Goal: Task Accomplishment & Management: Use online tool/utility

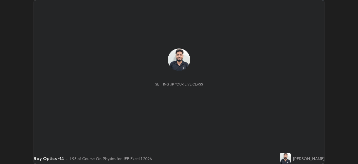
scroll to position [164, 358]
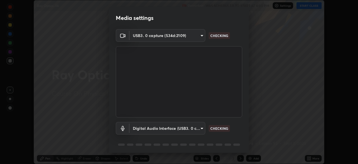
type input "5b0ce39d11be3a435715daab6ad7fa25508616855f5d18a60cdf0faa8df0ce2b"
click at [147, 126] on body "Erase all Ray Optics -14 Recording WAS SCHEDULED TO START AT 4:00 PM Settings S…" at bounding box center [179, 82] width 358 height 164
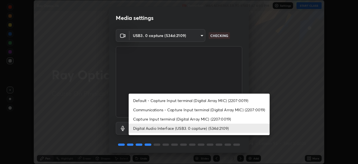
click at [136, 116] on li "Capture Input terminal (Digital Array MIC) (2207:0019)" at bounding box center [199, 118] width 141 height 9
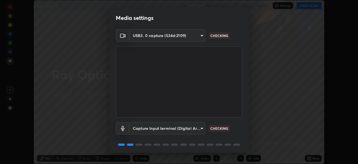
click at [145, 127] on body "Erase all Ray Optics -14 Recording WAS SCHEDULED TO START AT 4:00 PM Settings S…" at bounding box center [179, 82] width 358 height 164
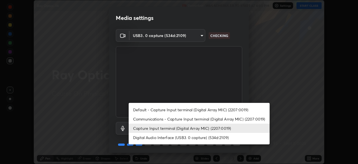
click at [145, 138] on li "Digital Audio Interface (USB3. 0 capture) (534d:2109)" at bounding box center [199, 137] width 141 height 9
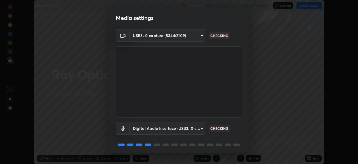
type input "a1042adff76ea4b5505a52ff3a0232de4086f7e529f4609d60403d5288817579"
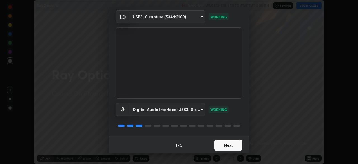
scroll to position [20, 0]
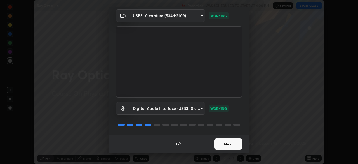
click at [215, 143] on button "Next" at bounding box center [229, 143] width 28 height 11
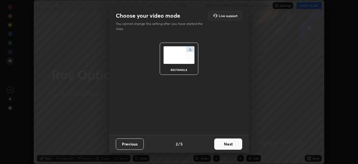
scroll to position [0, 0]
click at [218, 145] on button "Next" at bounding box center [229, 143] width 28 height 11
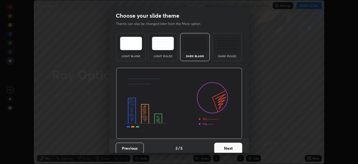
click at [218, 145] on button "Next" at bounding box center [229, 148] width 28 height 11
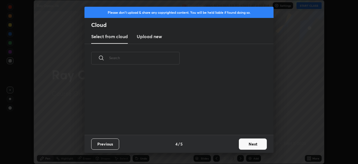
scroll to position [62, 180]
click at [239, 143] on button "Next" at bounding box center [253, 143] width 28 height 11
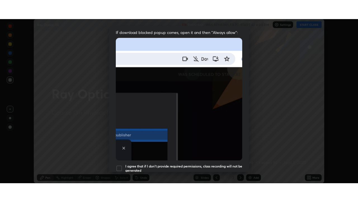
scroll to position [134, 0]
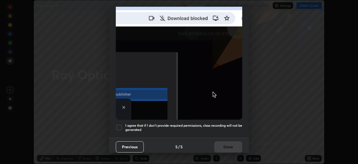
click at [167, 123] on h5 "I agree that if I don't provide required permissions, class recording will not …" at bounding box center [183, 127] width 117 height 9
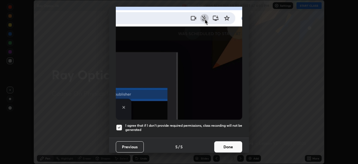
click at [217, 145] on button "Done" at bounding box center [229, 146] width 28 height 11
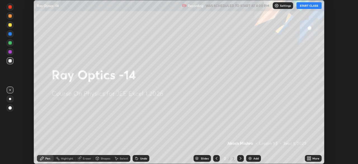
click at [308, 160] on icon at bounding box center [308, 159] width 1 height 1
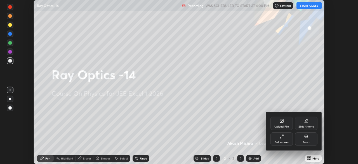
click at [287, 139] on div "Full screen" at bounding box center [282, 138] width 22 height 13
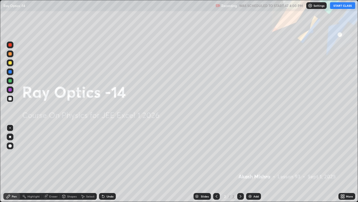
scroll to position [202, 358]
click at [256, 164] on div "Add" at bounding box center [256, 196] width 5 height 3
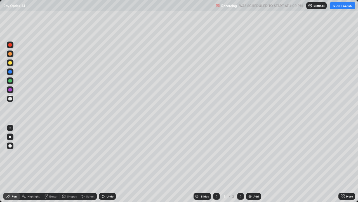
click at [10, 99] on div at bounding box center [9, 98] width 3 height 3
click at [339, 6] on button "START CLASS" at bounding box center [342, 5] width 25 height 7
click at [108, 164] on div "Undo" at bounding box center [110, 196] width 7 height 3
click at [108, 164] on div "Undo" at bounding box center [107, 196] width 17 height 7
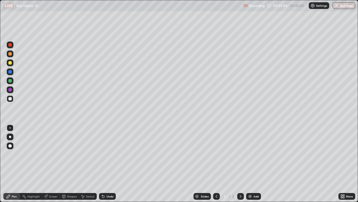
click at [105, 164] on div "Undo" at bounding box center [107, 196] width 17 height 7
click at [11, 64] on div at bounding box center [10, 62] width 7 height 7
click at [11, 99] on div at bounding box center [9, 98] width 3 height 3
click at [10, 64] on div at bounding box center [9, 62] width 3 height 3
click at [48, 164] on div "Eraser" at bounding box center [51, 196] width 18 height 7
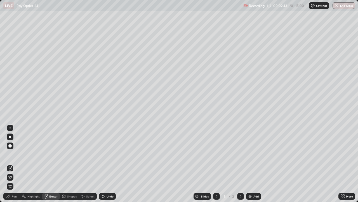
click at [11, 164] on div "Pen" at bounding box center [11, 196] width 17 height 7
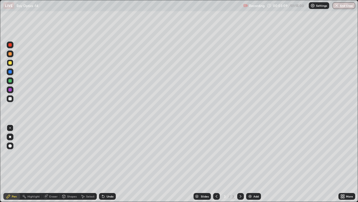
click at [10, 98] on div at bounding box center [9, 98] width 3 height 3
click at [10, 66] on div at bounding box center [10, 62] width 7 height 7
click at [11, 99] on div at bounding box center [9, 98] width 3 height 3
click at [13, 64] on div at bounding box center [10, 62] width 7 height 7
click at [107, 164] on div "Undo" at bounding box center [110, 196] width 7 height 3
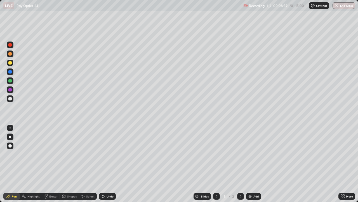
click at [108, 164] on div "Undo" at bounding box center [110, 196] width 7 height 3
click at [107, 164] on div "Undo" at bounding box center [110, 196] width 7 height 3
click at [109, 164] on div "Undo" at bounding box center [107, 196] width 17 height 7
click at [108, 164] on div "Undo" at bounding box center [107, 196] width 17 height 7
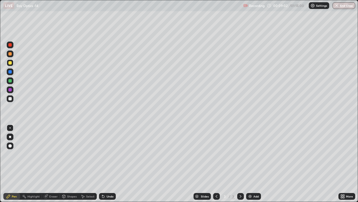
click at [107, 164] on div "Undo" at bounding box center [107, 196] width 17 height 7
click at [105, 164] on div "Undo" at bounding box center [107, 196] width 17 height 7
click at [108, 164] on div "Undo" at bounding box center [110, 196] width 7 height 3
click at [105, 164] on div "Undo" at bounding box center [107, 196] width 17 height 7
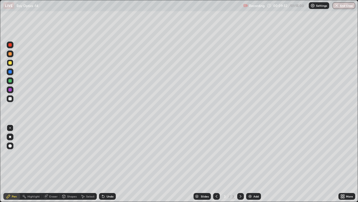
click at [107, 164] on div "Undo" at bounding box center [110, 196] width 7 height 3
click at [10, 80] on div at bounding box center [9, 80] width 3 height 3
click at [110, 164] on div "Undo" at bounding box center [110, 196] width 7 height 3
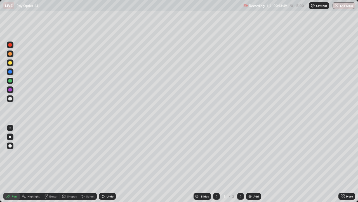
click at [109, 164] on div "Undo" at bounding box center [110, 196] width 7 height 3
click at [110, 164] on div "Undo" at bounding box center [107, 196] width 17 height 7
click at [111, 164] on div "Undo" at bounding box center [107, 196] width 17 height 7
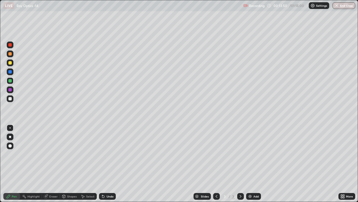
click at [110, 164] on div "Undo" at bounding box center [110, 196] width 7 height 3
click at [112, 164] on div "Undo" at bounding box center [110, 196] width 7 height 3
click at [111, 164] on div "Undo" at bounding box center [110, 196] width 7 height 3
click at [110, 164] on div "Undo" at bounding box center [110, 196] width 7 height 3
click at [106, 164] on div "Undo" at bounding box center [107, 196] width 17 height 7
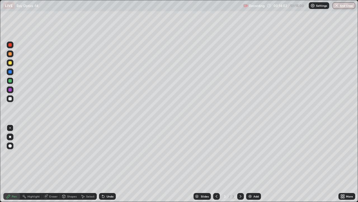
click at [109, 164] on div "Undo" at bounding box center [110, 196] width 7 height 3
click at [252, 164] on div "Add" at bounding box center [253, 196] width 15 height 7
click at [11, 98] on div at bounding box center [9, 98] width 3 height 3
click at [108, 164] on div "Undo" at bounding box center [107, 196] width 17 height 7
click at [10, 66] on div at bounding box center [10, 62] width 7 height 7
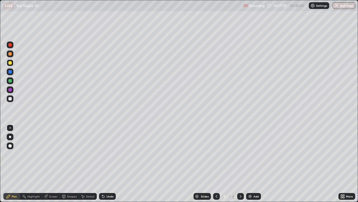
click at [106, 164] on div "Undo" at bounding box center [107, 196] width 17 height 7
click at [108, 164] on div "Undo" at bounding box center [107, 196] width 17 height 7
click at [11, 81] on div at bounding box center [9, 80] width 3 height 3
click at [10, 63] on div at bounding box center [9, 62] width 3 height 3
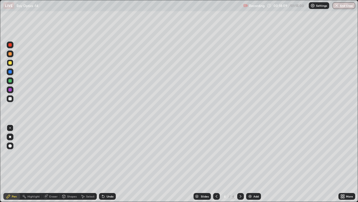
click at [12, 81] on div at bounding box center [10, 80] width 7 height 7
click at [105, 164] on div "Undo" at bounding box center [107, 196] width 17 height 7
click at [103, 164] on icon at bounding box center [103, 196] width 2 height 2
click at [10, 98] on div at bounding box center [9, 98] width 3 height 3
click at [107, 164] on div "Undo" at bounding box center [107, 196] width 17 height 7
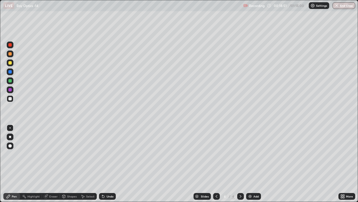
click at [107, 164] on div "Undo" at bounding box center [107, 196] width 17 height 7
click at [12, 62] on div at bounding box center [10, 62] width 7 height 7
click at [11, 81] on div at bounding box center [9, 80] width 3 height 3
click at [107, 164] on div "Undo" at bounding box center [110, 196] width 7 height 3
click at [108, 164] on div "Undo" at bounding box center [110, 196] width 7 height 3
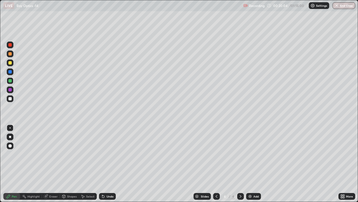
click at [108, 164] on div "Undo" at bounding box center [107, 196] width 17 height 7
click at [109, 164] on div "Undo" at bounding box center [110, 196] width 7 height 3
click at [10, 99] on div at bounding box center [9, 98] width 3 height 3
click at [110, 164] on div "Undo" at bounding box center [110, 196] width 7 height 3
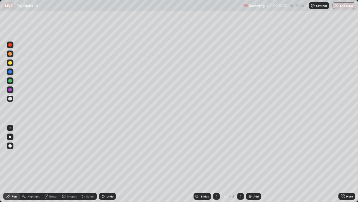
click at [53, 164] on div "Eraser" at bounding box center [53, 196] width 8 height 3
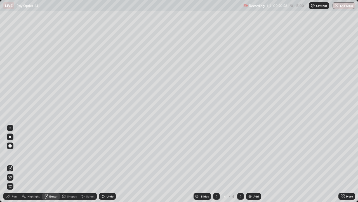
click at [12, 164] on div "Pen" at bounding box center [14, 196] width 5 height 3
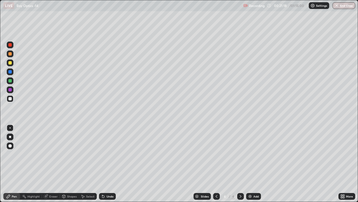
click at [10, 65] on div at bounding box center [10, 62] width 7 height 7
click at [10, 99] on div at bounding box center [9, 98] width 3 height 3
click at [11, 63] on div at bounding box center [9, 62] width 3 height 3
click at [251, 164] on img at bounding box center [250, 196] width 4 height 4
click at [11, 98] on div at bounding box center [9, 98] width 3 height 3
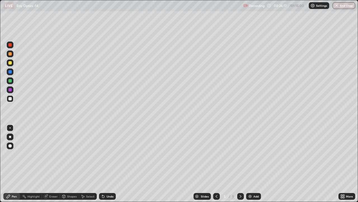
click at [105, 164] on div "Undo" at bounding box center [107, 196] width 17 height 7
click at [108, 164] on div "Undo" at bounding box center [110, 196] width 7 height 3
click at [12, 98] on div at bounding box center [10, 98] width 7 height 7
click at [10, 63] on div at bounding box center [9, 62] width 3 height 3
click at [108, 164] on div "Undo" at bounding box center [110, 196] width 7 height 3
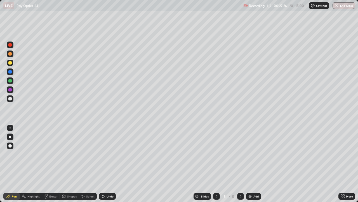
click at [109, 164] on div "Undo" at bounding box center [110, 196] width 7 height 3
click at [107, 164] on div "Undo" at bounding box center [110, 196] width 7 height 3
click at [110, 164] on div "Undo" at bounding box center [110, 196] width 7 height 3
click at [251, 164] on img at bounding box center [250, 196] width 4 height 4
click at [10, 99] on div at bounding box center [9, 98] width 3 height 3
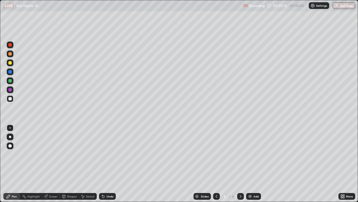
click at [11, 80] on div at bounding box center [9, 80] width 3 height 3
click at [11, 63] on div at bounding box center [9, 62] width 3 height 3
click at [254, 164] on div "Add" at bounding box center [256, 196] width 5 height 3
click at [67, 164] on div "Shapes" at bounding box center [72, 196] width 10 height 3
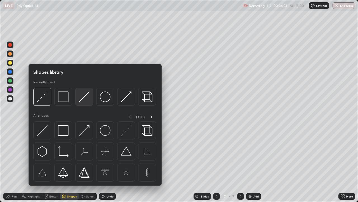
click at [81, 98] on img at bounding box center [84, 96] width 11 height 11
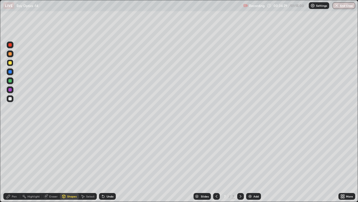
click at [71, 164] on div "Shapes" at bounding box center [72, 196] width 10 height 3
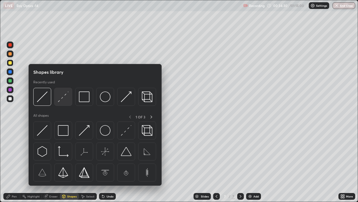
click at [64, 98] on img at bounding box center [63, 96] width 11 height 11
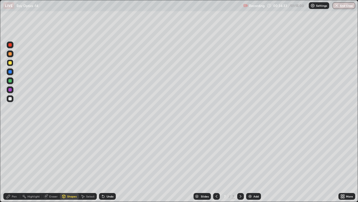
click at [105, 164] on div "Undo" at bounding box center [107, 196] width 17 height 7
click at [11, 99] on div at bounding box center [9, 98] width 3 height 3
click at [69, 164] on div "Shapes" at bounding box center [72, 196] width 10 height 3
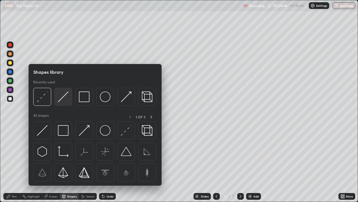
click at [61, 100] on img at bounding box center [63, 96] width 11 height 11
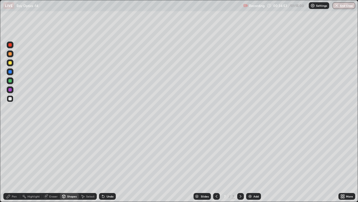
click at [11, 63] on div at bounding box center [9, 62] width 3 height 3
click at [11, 164] on div "Pen" at bounding box center [11, 196] width 17 height 7
click at [11, 91] on div at bounding box center [9, 89] width 3 height 3
click at [11, 55] on div at bounding box center [9, 53] width 3 height 3
click at [108, 164] on div "Undo" at bounding box center [110, 196] width 7 height 3
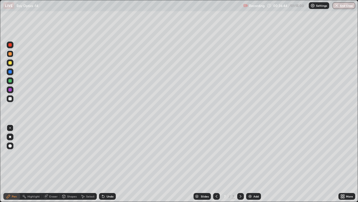
click at [104, 164] on icon at bounding box center [103, 196] width 4 height 4
click at [104, 164] on div "Undo" at bounding box center [107, 196] width 17 height 7
click at [106, 164] on div "Undo" at bounding box center [107, 196] width 17 height 7
click at [108, 164] on div "Undo" at bounding box center [107, 196] width 17 height 7
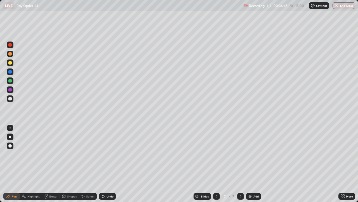
click at [107, 164] on div "Undo" at bounding box center [107, 196] width 17 height 7
click at [108, 164] on div "Undo" at bounding box center [107, 196] width 17 height 7
click at [107, 164] on div "Undo" at bounding box center [107, 196] width 17 height 7
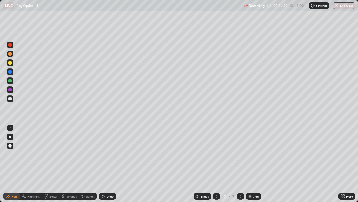
click at [108, 164] on div "Undo" at bounding box center [107, 196] width 17 height 7
click at [107, 164] on div "Undo" at bounding box center [110, 196] width 7 height 3
click at [107, 164] on div "Undo" at bounding box center [107, 196] width 17 height 7
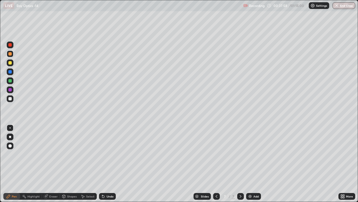
click at [107, 164] on div "Undo" at bounding box center [107, 196] width 17 height 7
click at [108, 164] on div "Undo" at bounding box center [107, 196] width 17 height 7
click at [107, 164] on div "Undo" at bounding box center [107, 196] width 17 height 7
click at [108, 164] on div "Undo" at bounding box center [107, 196] width 17 height 7
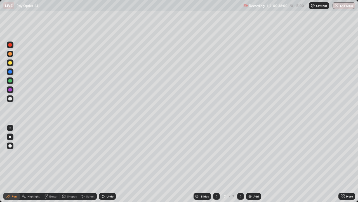
click at [108, 164] on div "Undo" at bounding box center [110, 196] width 7 height 3
click at [108, 164] on div "Undo" at bounding box center [107, 196] width 17 height 7
click at [109, 164] on div "Undo" at bounding box center [107, 196] width 17 height 7
click at [108, 164] on div "Undo" at bounding box center [107, 196] width 17 height 7
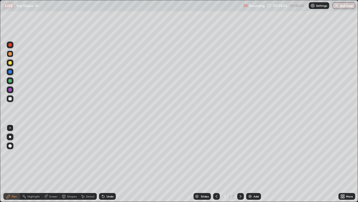
click at [108, 164] on div "Undo" at bounding box center [107, 196] width 17 height 7
click at [108, 164] on div "Undo" at bounding box center [110, 196] width 7 height 3
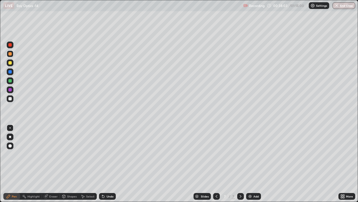
click at [108, 164] on div "Undo" at bounding box center [110, 196] width 7 height 3
click at [108, 164] on div "Undo" at bounding box center [107, 196] width 17 height 7
click at [108, 164] on div "Undo" at bounding box center [110, 196] width 7 height 3
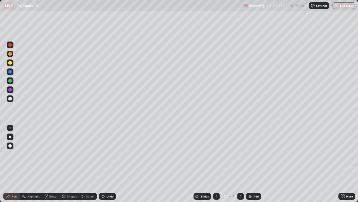
click at [108, 164] on div "Undo" at bounding box center [110, 196] width 7 height 3
click at [108, 164] on div "Undo" at bounding box center [107, 196] width 17 height 7
click at [108, 164] on div "Undo" at bounding box center [110, 196] width 7 height 3
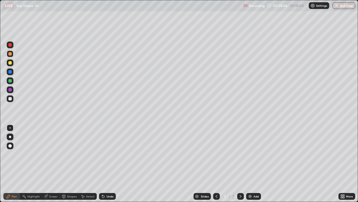
click at [108, 164] on div "Undo" at bounding box center [107, 196] width 17 height 7
click at [13, 81] on div at bounding box center [10, 80] width 7 height 7
click at [108, 164] on div "Undo" at bounding box center [110, 196] width 7 height 3
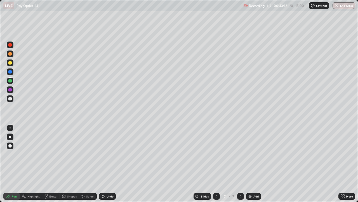
click at [12, 64] on div at bounding box center [10, 62] width 7 height 7
click at [12, 72] on div at bounding box center [10, 71] width 7 height 7
click at [110, 164] on div "Undo" at bounding box center [110, 196] width 7 height 3
click at [108, 164] on div "Undo" at bounding box center [110, 196] width 7 height 3
click at [251, 164] on img at bounding box center [250, 196] width 4 height 4
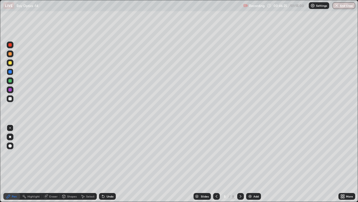
click at [13, 82] on div at bounding box center [10, 80] width 7 height 7
click at [69, 164] on div "Shapes" at bounding box center [72, 196] width 10 height 3
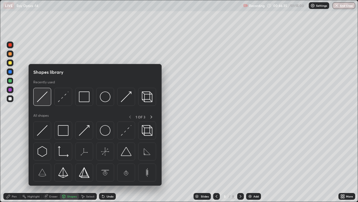
click at [44, 95] on img at bounding box center [42, 96] width 11 height 11
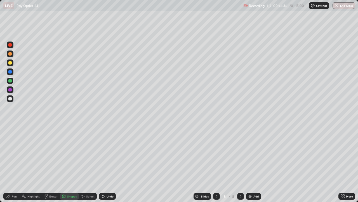
click at [12, 99] on div at bounding box center [10, 98] width 7 height 7
click at [71, 164] on div "Shapes" at bounding box center [72, 196] width 10 height 3
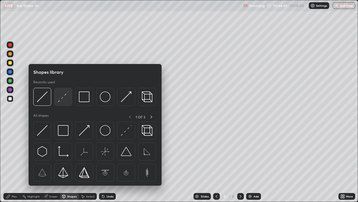
click at [62, 96] on img at bounding box center [63, 96] width 11 height 11
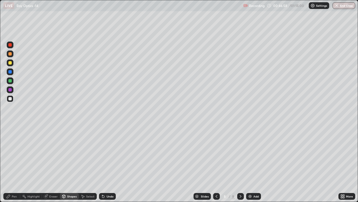
click at [67, 164] on div "Shapes" at bounding box center [69, 196] width 19 height 7
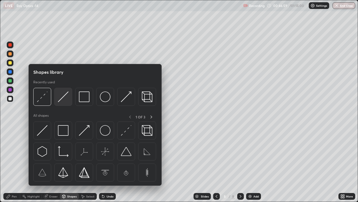
click at [63, 97] on img at bounding box center [63, 96] width 11 height 11
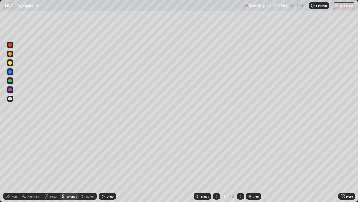
click at [16, 164] on div "Pen" at bounding box center [11, 196] width 17 height 7
click at [11, 63] on div at bounding box center [9, 62] width 3 height 3
click at [109, 164] on div "Undo" at bounding box center [107, 196] width 17 height 7
click at [10, 81] on div at bounding box center [9, 80] width 3 height 3
click at [12, 62] on div at bounding box center [10, 62] width 7 height 7
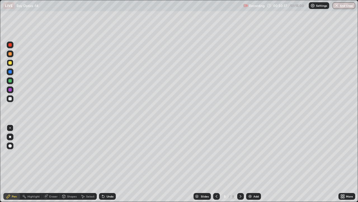
click at [13, 79] on div at bounding box center [10, 80] width 7 height 7
click at [250, 164] on img at bounding box center [250, 196] width 4 height 4
click at [72, 164] on div "Shapes" at bounding box center [72, 196] width 10 height 3
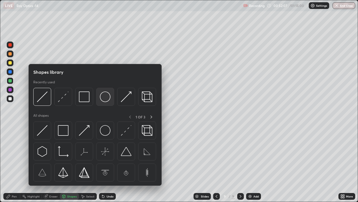
click at [104, 97] on img at bounding box center [105, 96] width 11 height 11
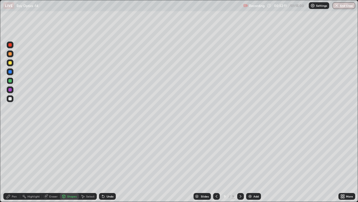
click at [90, 164] on div "Select" at bounding box center [90, 196] width 8 height 3
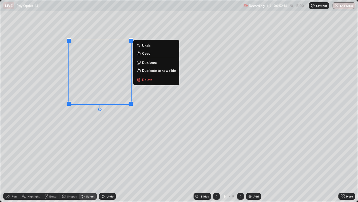
click at [84, 120] on div "0 ° Undo Copy Duplicate Duplicate to new slide Delete" at bounding box center [179, 100] width 358 height 201
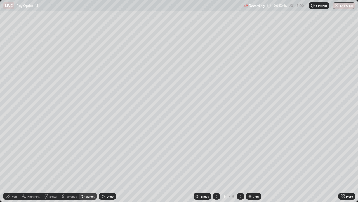
click at [16, 164] on div "Pen" at bounding box center [14, 196] width 5 height 3
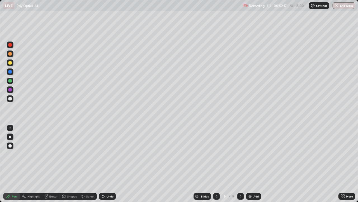
click at [70, 164] on div "Shapes" at bounding box center [72, 196] width 10 height 3
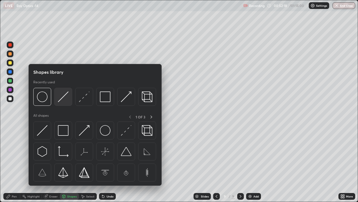
click at [64, 96] on img at bounding box center [63, 96] width 11 height 11
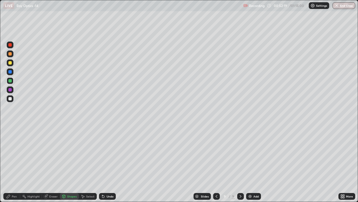
click at [11, 97] on div at bounding box center [9, 98] width 3 height 3
click at [18, 164] on div "Pen" at bounding box center [11, 196] width 17 height 7
click at [10, 63] on div at bounding box center [9, 62] width 3 height 3
click at [106, 164] on div "Undo" at bounding box center [107, 196] width 17 height 7
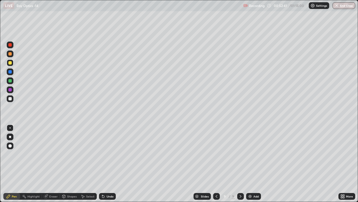
click at [106, 164] on div "Undo" at bounding box center [107, 196] width 17 height 7
click at [11, 99] on div at bounding box center [9, 98] width 3 height 3
click at [108, 164] on div "Undo" at bounding box center [110, 196] width 7 height 3
click at [107, 164] on div "Undo" at bounding box center [110, 196] width 7 height 3
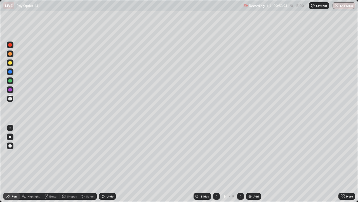
click at [107, 164] on div "Undo" at bounding box center [110, 196] width 7 height 3
click at [106, 164] on div "Undo" at bounding box center [107, 196] width 17 height 7
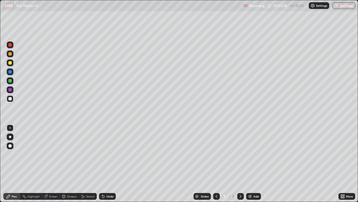
click at [107, 164] on div "Undo" at bounding box center [107, 196] width 17 height 7
click at [108, 164] on div "Undo" at bounding box center [107, 196] width 17 height 7
click at [11, 82] on div at bounding box center [9, 80] width 3 height 3
click at [11, 99] on div at bounding box center [9, 98] width 3 height 3
click at [11, 53] on div at bounding box center [9, 53] width 3 height 3
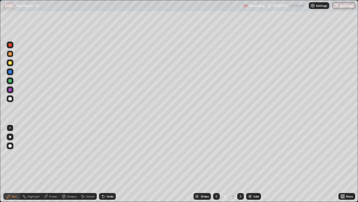
click at [55, 164] on div "Eraser" at bounding box center [53, 196] width 8 height 3
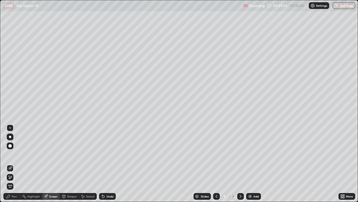
click at [15, 164] on div "Pen" at bounding box center [14, 196] width 5 height 3
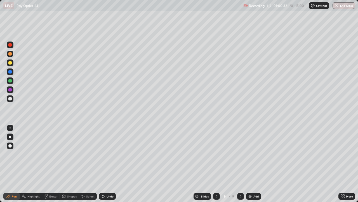
click at [111, 164] on div "Undo" at bounding box center [110, 196] width 7 height 3
click at [11, 98] on div at bounding box center [9, 98] width 3 height 3
click at [107, 164] on div "Undo" at bounding box center [110, 196] width 7 height 3
click at [112, 164] on div "Undo" at bounding box center [110, 196] width 7 height 3
click at [250, 164] on img at bounding box center [250, 196] width 4 height 4
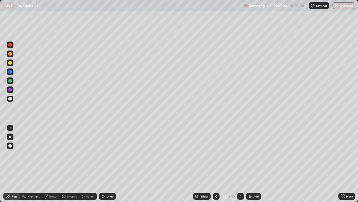
click at [11, 64] on div at bounding box center [9, 62] width 3 height 3
click at [107, 164] on div "Undo" at bounding box center [110, 196] width 7 height 3
click at [107, 164] on div "Undo" at bounding box center [107, 196] width 17 height 7
click at [11, 81] on div at bounding box center [9, 80] width 3 height 3
click at [108, 164] on div "Undo" at bounding box center [107, 196] width 17 height 7
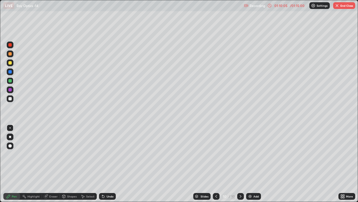
click at [108, 164] on div "Undo" at bounding box center [107, 196] width 17 height 7
click at [103, 164] on icon at bounding box center [103, 196] width 2 height 2
click at [107, 164] on div "Undo" at bounding box center [110, 196] width 7 height 3
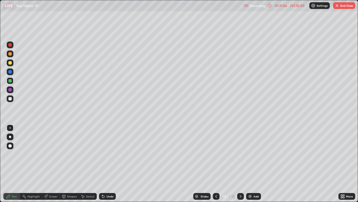
click at [105, 164] on div "Undo" at bounding box center [107, 196] width 17 height 7
click at [103, 164] on icon at bounding box center [103, 196] width 2 height 2
click at [10, 62] on div at bounding box center [9, 62] width 3 height 3
click at [12, 90] on div at bounding box center [10, 89] width 7 height 7
click at [337, 6] on img "button" at bounding box center [337, 5] width 4 height 4
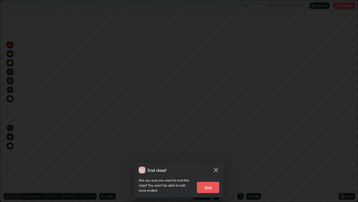
click at [210, 164] on button "End" at bounding box center [208, 186] width 22 height 11
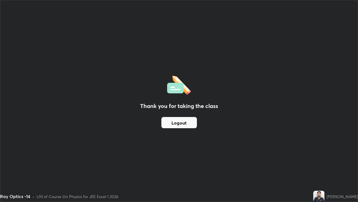
click at [171, 123] on button "Logout" at bounding box center [180, 122] width 36 height 11
